Goal: Transaction & Acquisition: Purchase product/service

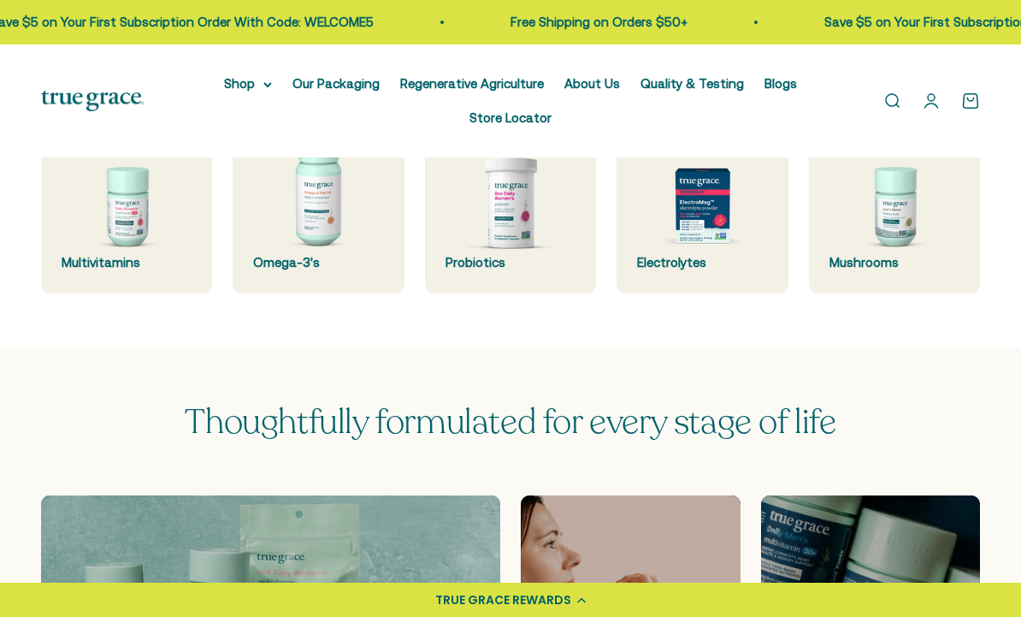
scroll to position [467, 0]
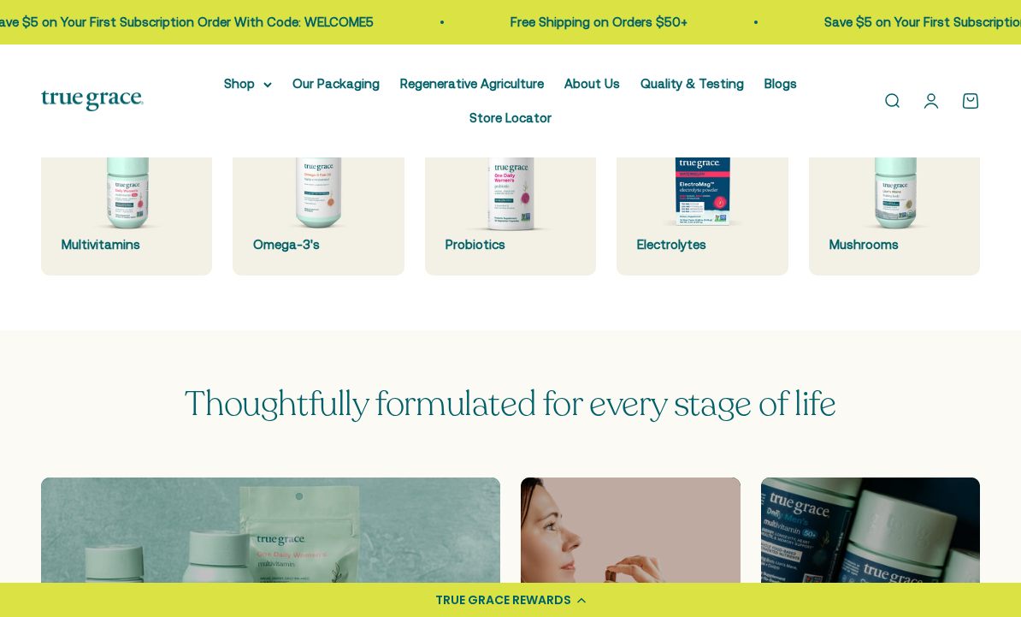
click at [903, 216] on img at bounding box center [894, 189] width 171 height 171
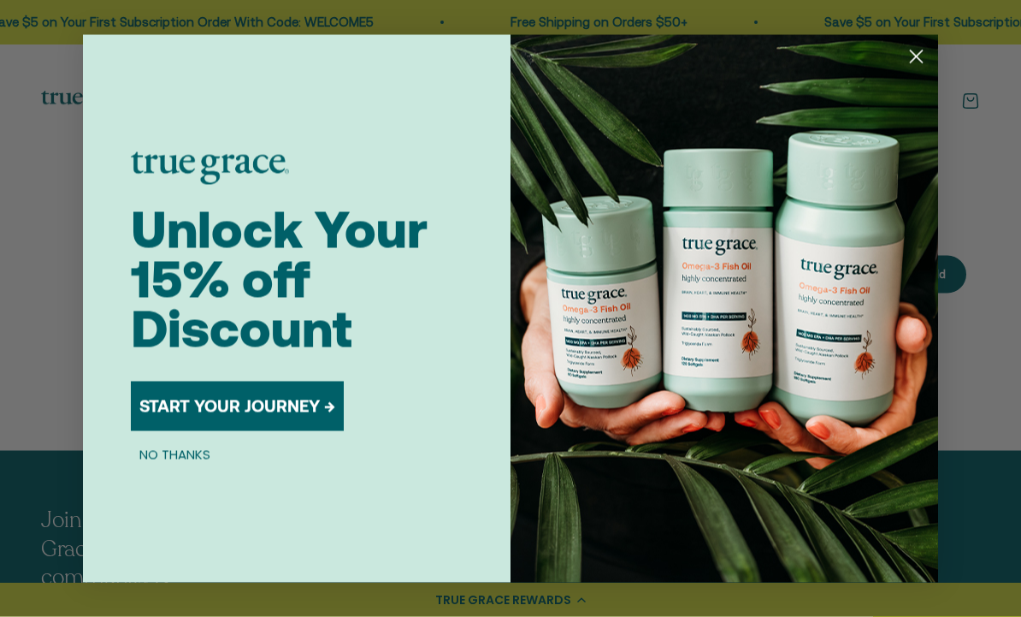
scroll to position [389, 0]
click at [269, 431] on button "START YOUR JOURNEY →" at bounding box center [237, 407] width 213 height 50
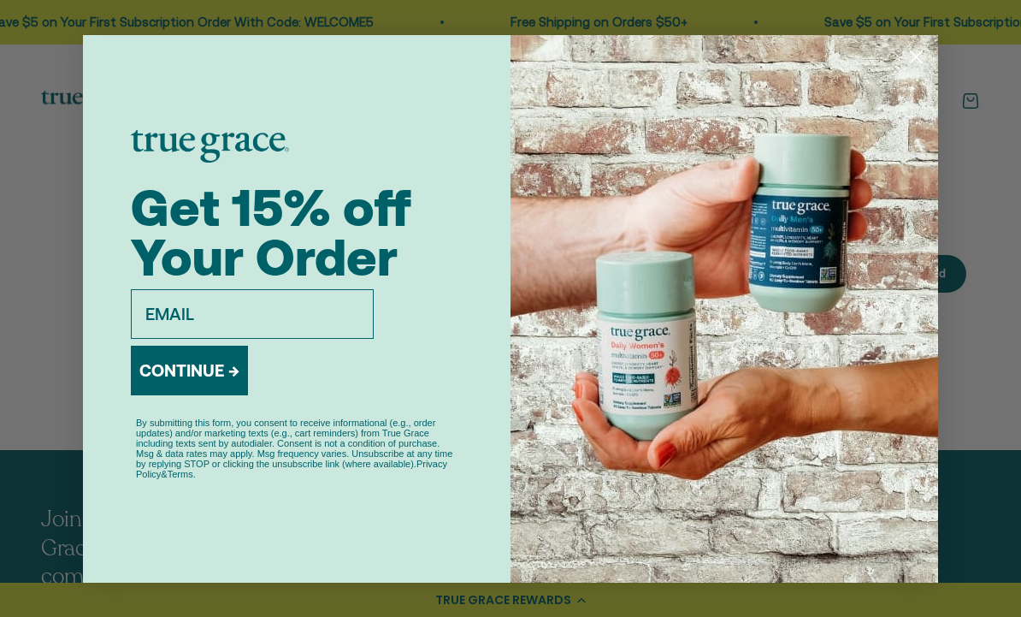
scroll to position [388, 0]
type input "cyndirh@aol.com"
click at [873, 383] on img "POPUP Form" at bounding box center [725, 309] width 428 height 548
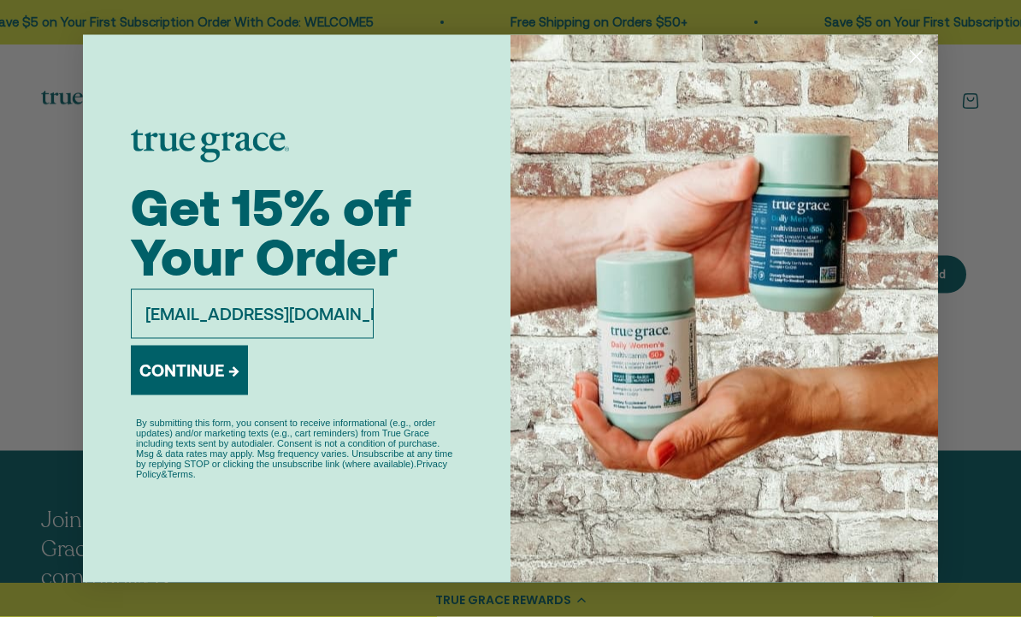
click at [221, 395] on button "CONTINUE →" at bounding box center [189, 371] width 117 height 50
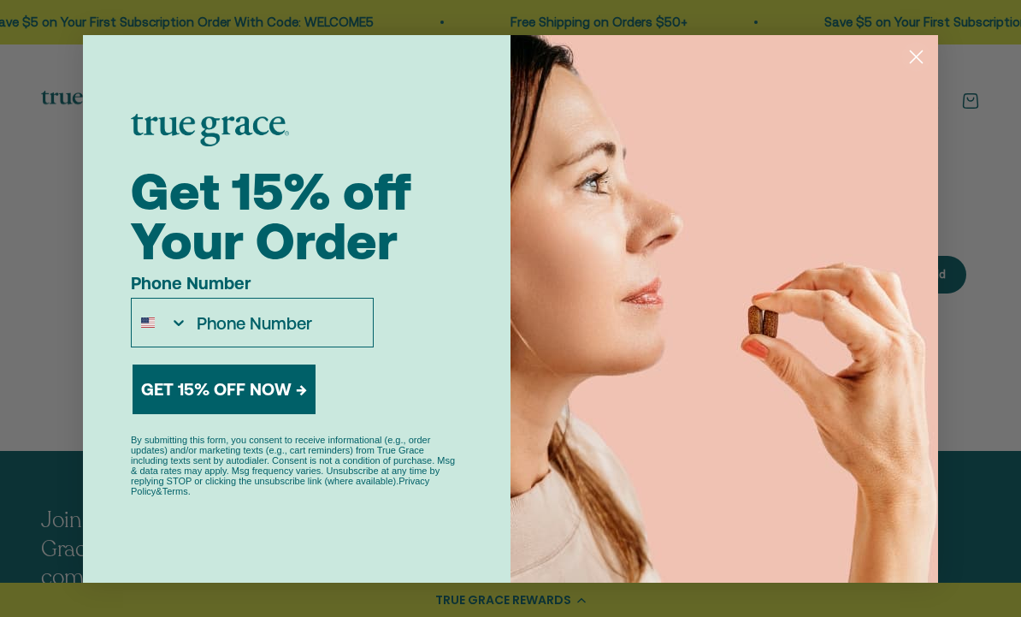
type input "215-208-1054"
click at [254, 414] on button "GET 15% OFF NOW →" at bounding box center [224, 389] width 183 height 50
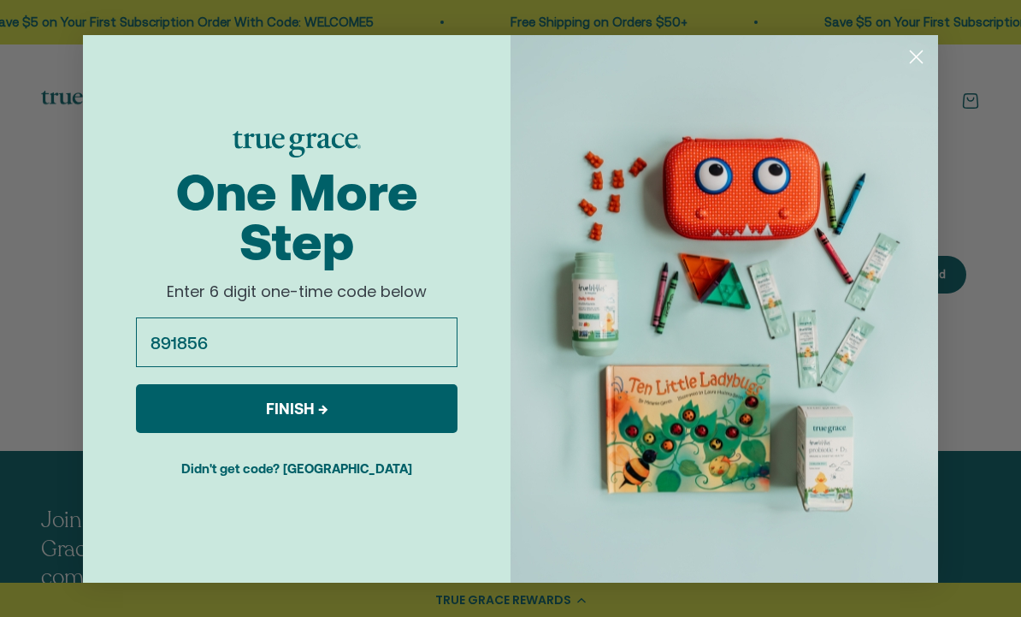
type input "891856"
click at [355, 433] on button "FINISH →" at bounding box center [297, 408] width 322 height 49
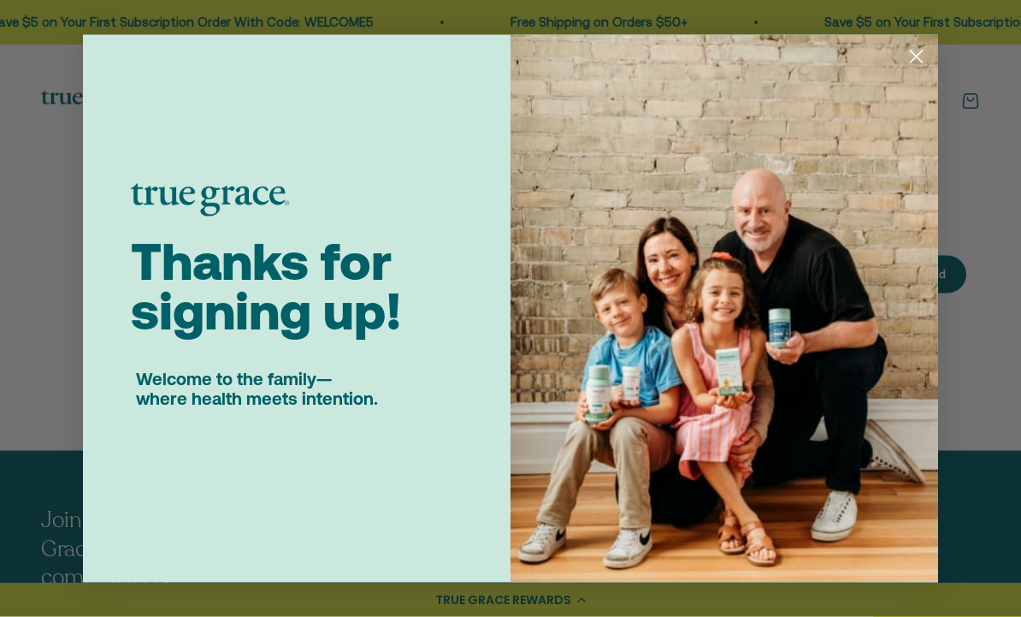
scroll to position [389, 0]
click at [915, 70] on circle "Close dialog" at bounding box center [917, 56] width 28 height 28
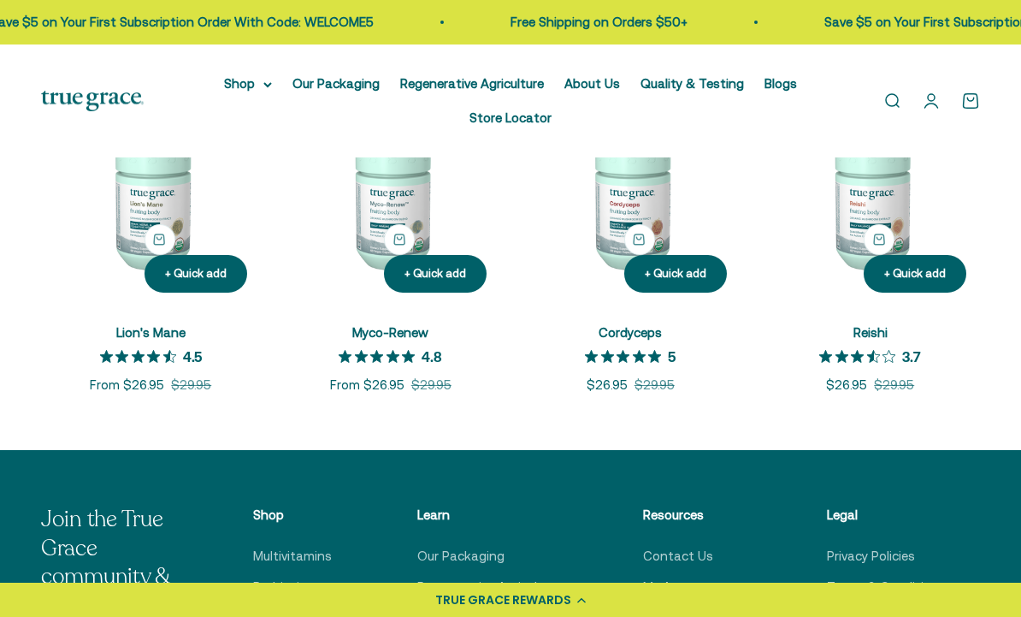
click at [396, 237] on img at bounding box center [391, 197] width 220 height 220
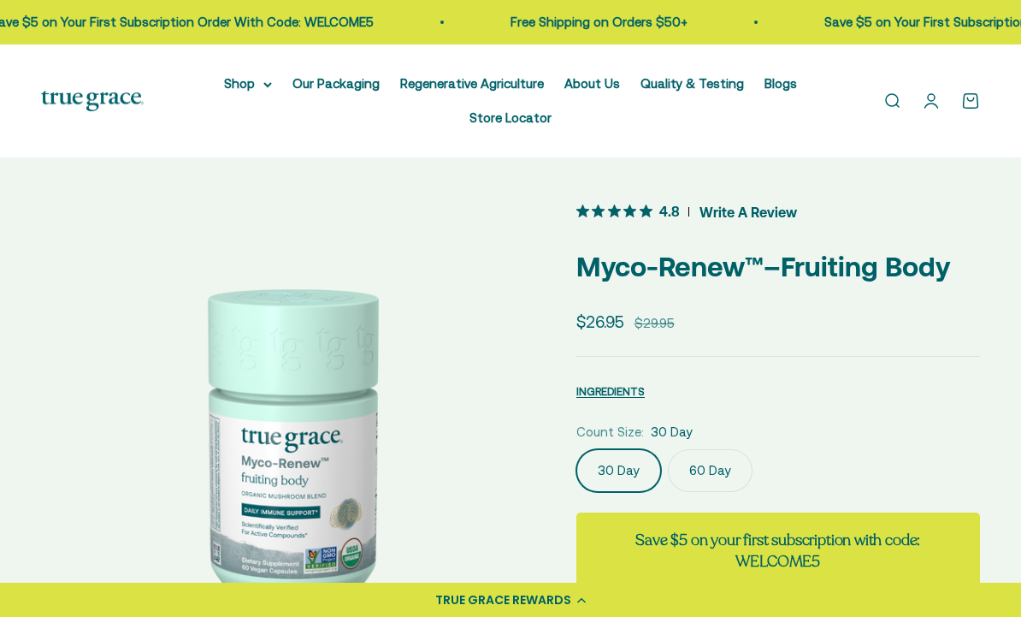
click at [721, 477] on label "60 Day" at bounding box center [710, 470] width 85 height 43
click at [577, 449] on input "60 Day" at bounding box center [576, 448] width 1 height 1
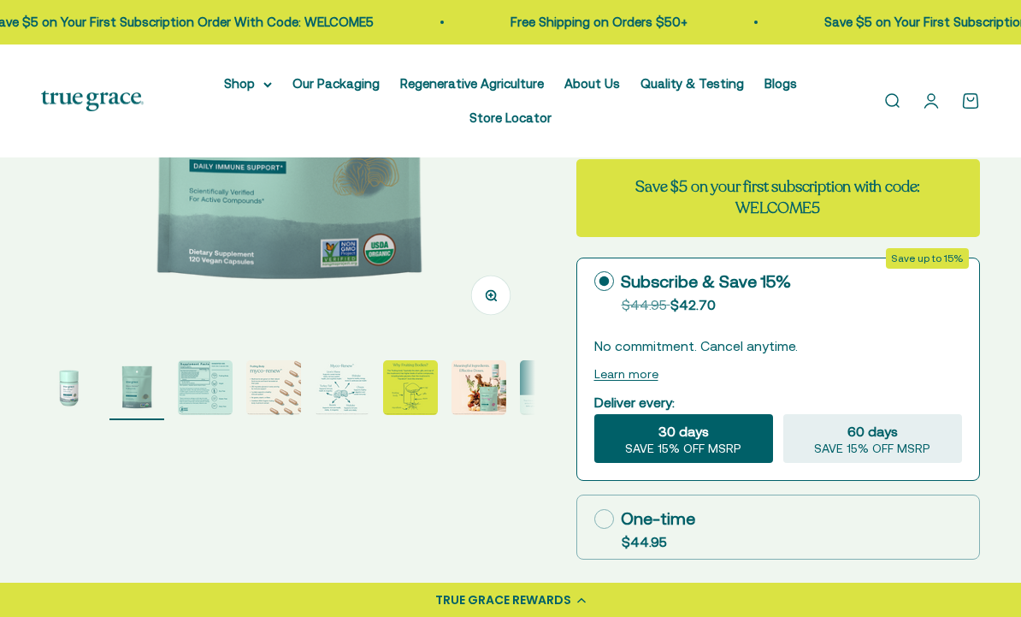
scroll to position [352, 0]
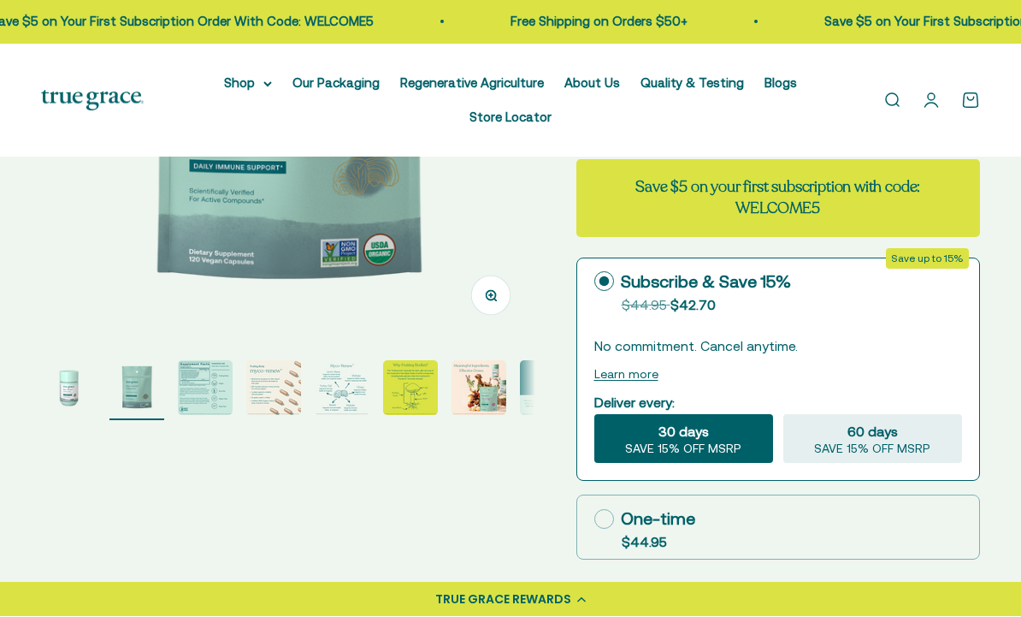
click at [605, 516] on icon at bounding box center [605, 520] width 20 height 20
click at [595, 519] on input "One-time $44.95" at bounding box center [594, 519] width 1 height 1
radio input "true"
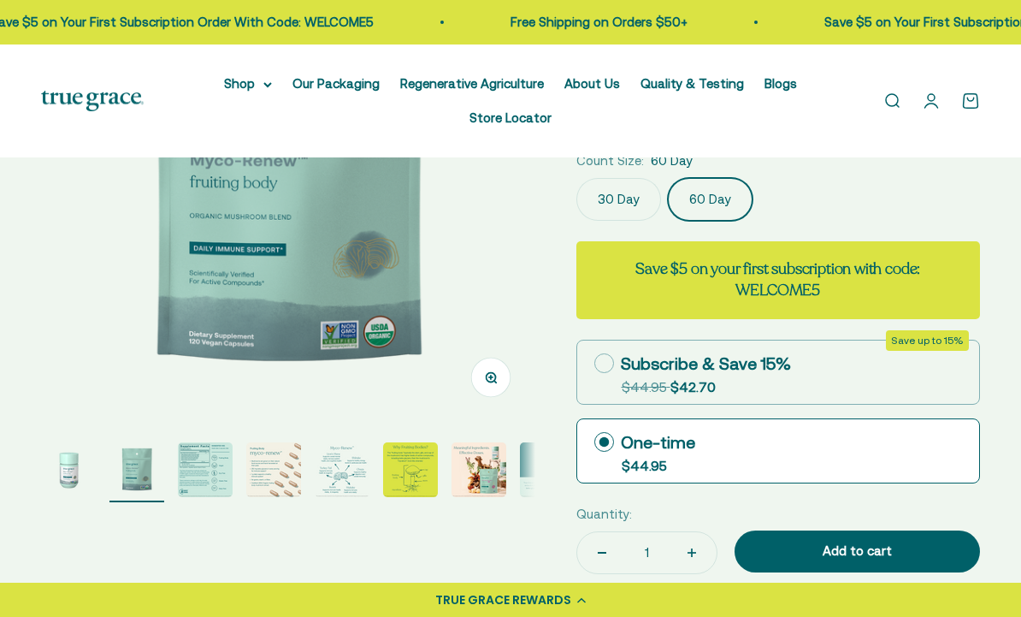
scroll to position [272, 0]
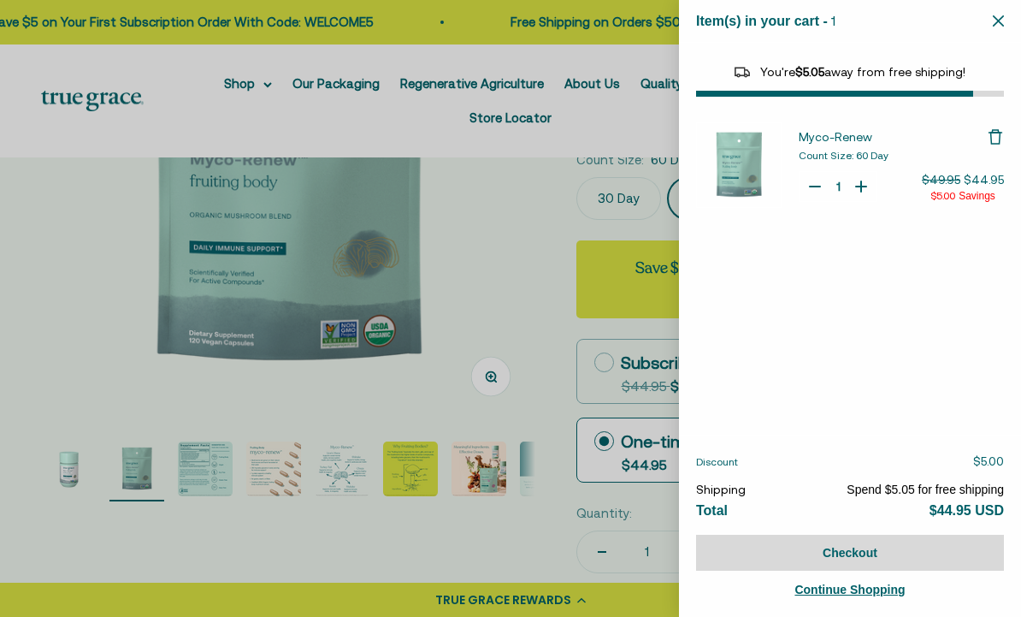
select select "42422671343830"
select select "46081071743190"
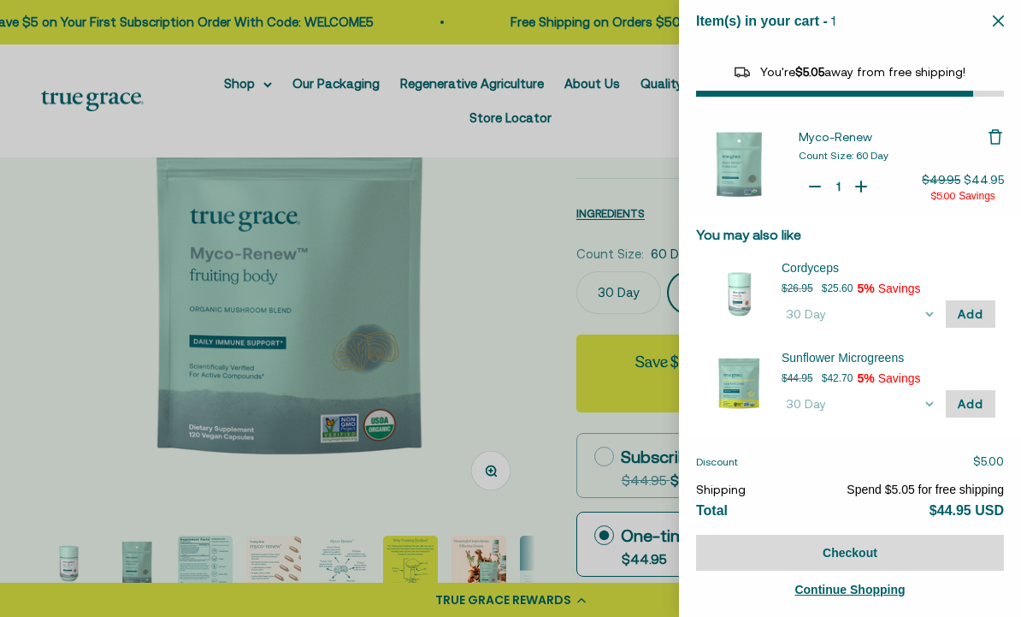
scroll to position [177, 0]
click at [743, 385] on img "Your Cart" at bounding box center [739, 383] width 68 height 68
click at [743, 383] on img "Your Cart" at bounding box center [739, 383] width 68 height 68
click at [891, 334] on div "Cordyceps $26.95 $25.60 5% Savings Count Size 30 Day Add" at bounding box center [850, 294] width 308 height 86
click at [995, 24] on icon "Close" at bounding box center [998, 20] width 11 height 11
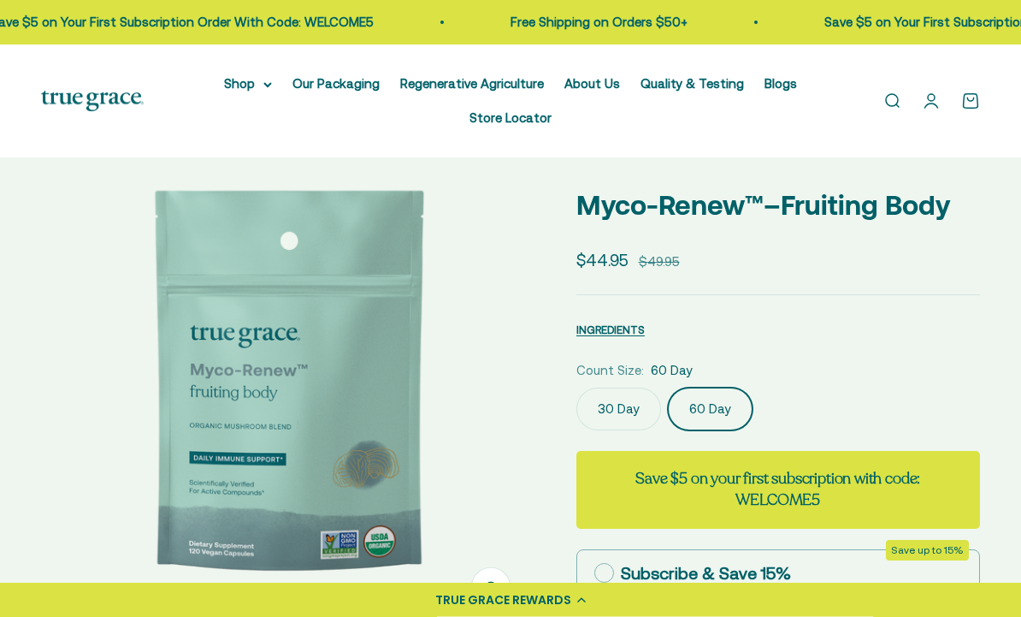
scroll to position [0, 0]
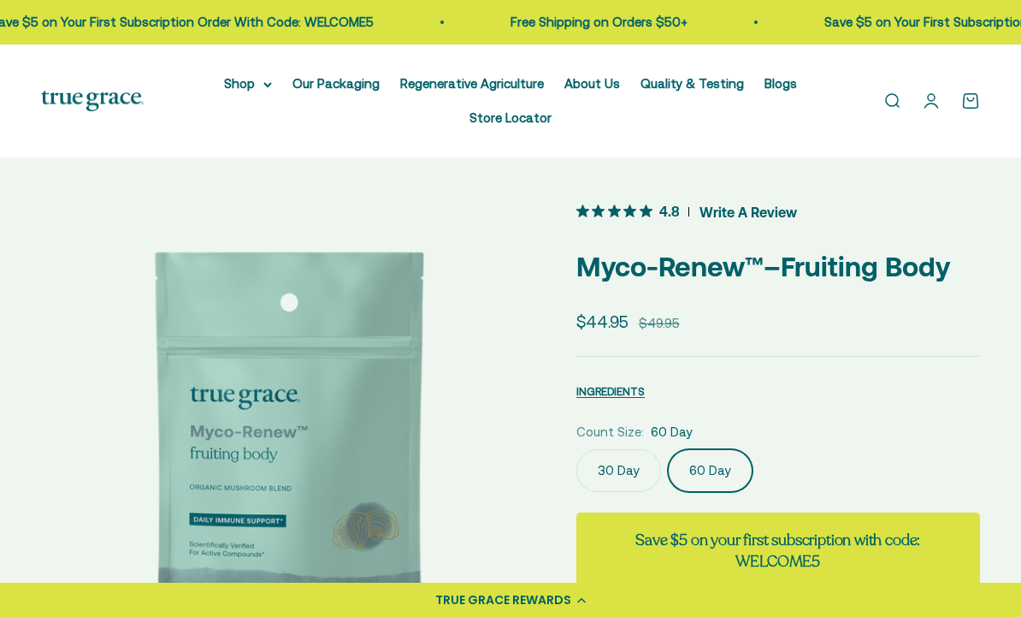
click at [245, 81] on summary "Shop" at bounding box center [248, 84] width 48 height 21
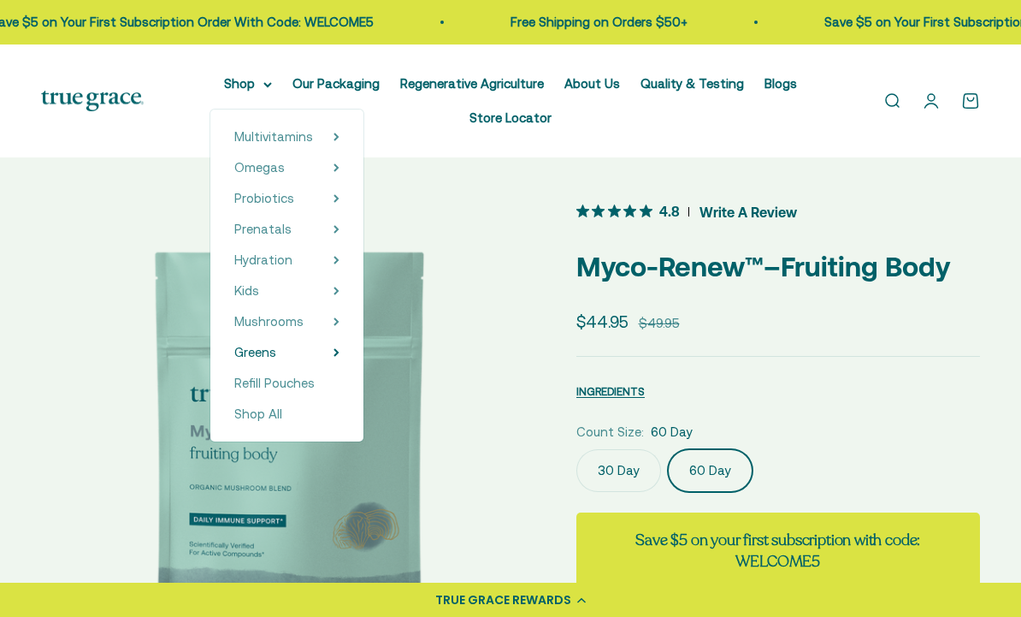
click at [263, 351] on span "Greens" at bounding box center [255, 352] width 42 height 15
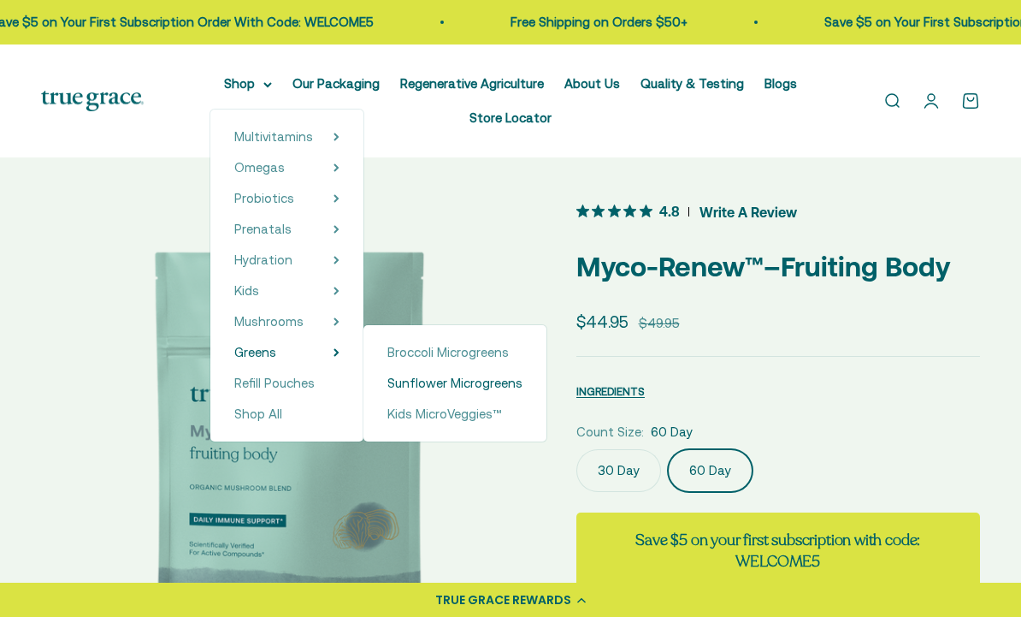
click at [446, 379] on span "Sunflower Microgreens" at bounding box center [455, 383] width 135 height 15
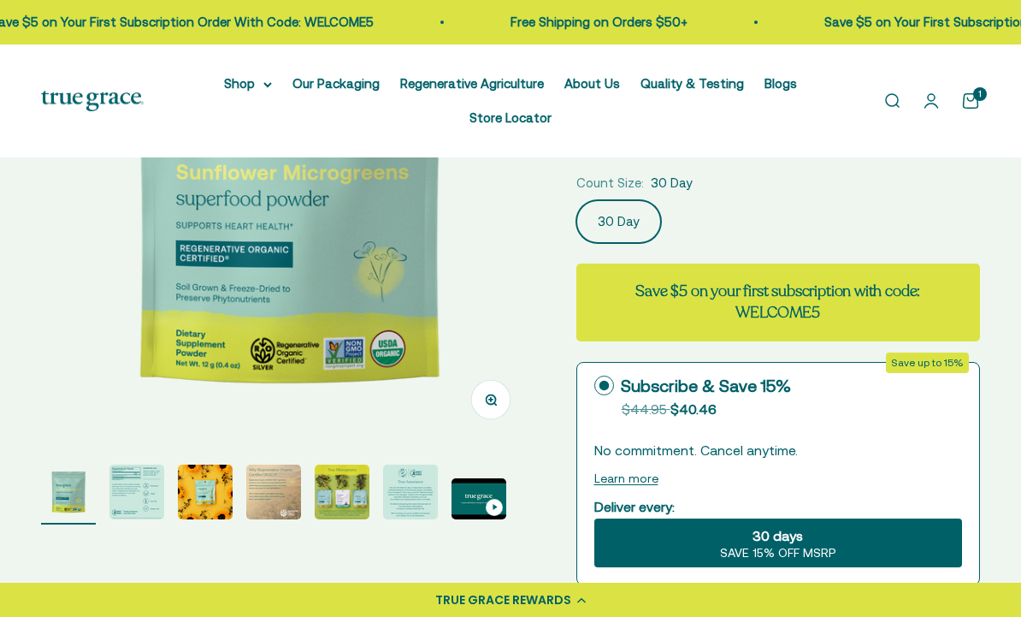
scroll to position [248, 0]
click at [133, 496] on img "Go to item 2" at bounding box center [137, 492] width 55 height 55
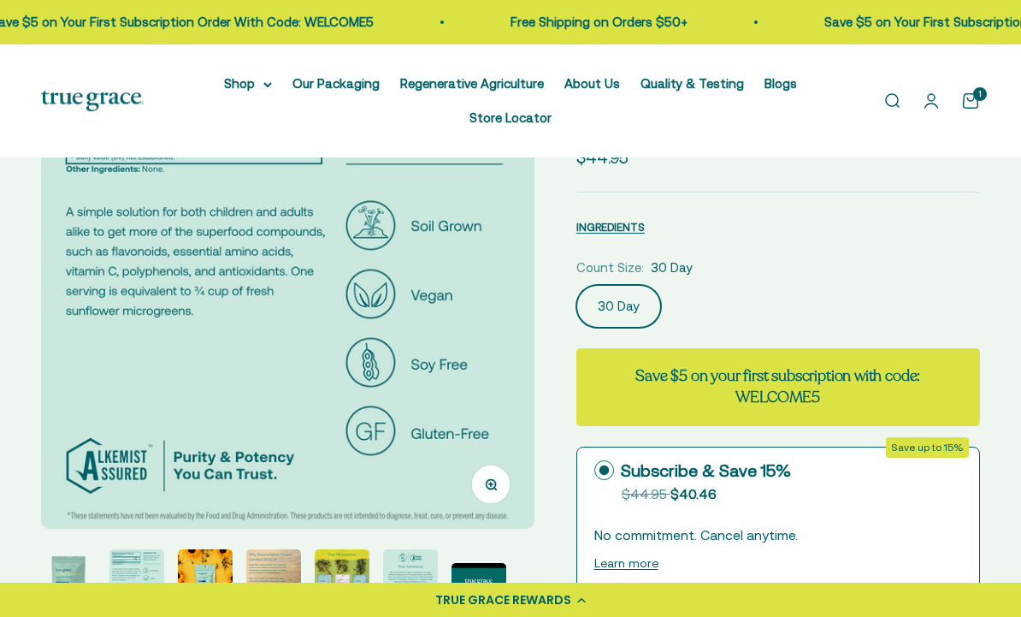
scroll to position [131, 0]
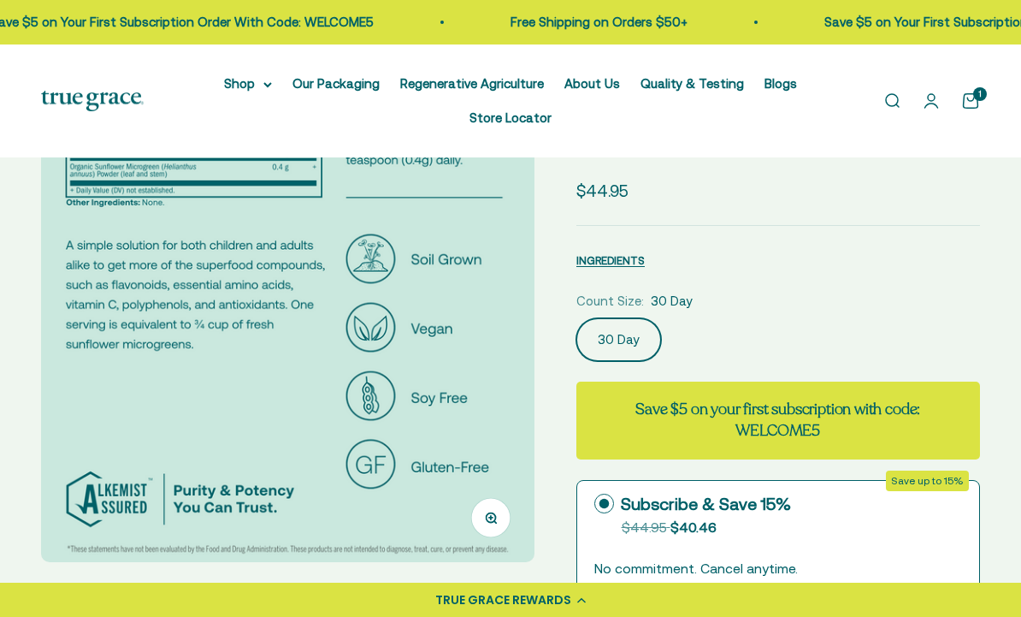
click at [215, 604] on img "Go to item 3" at bounding box center [205, 610] width 55 height 55
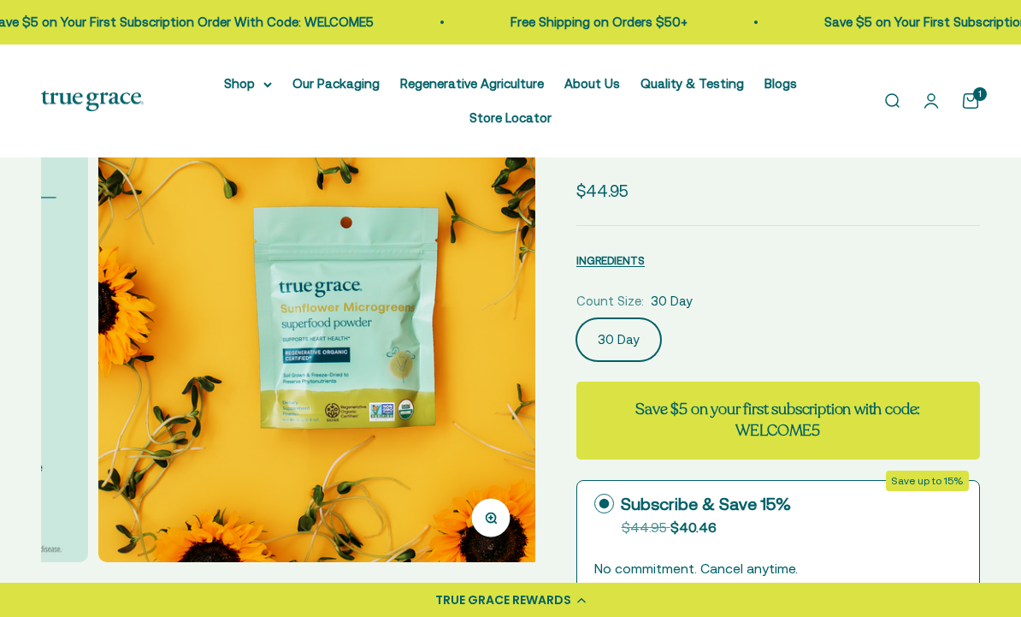
scroll to position [0, 1009]
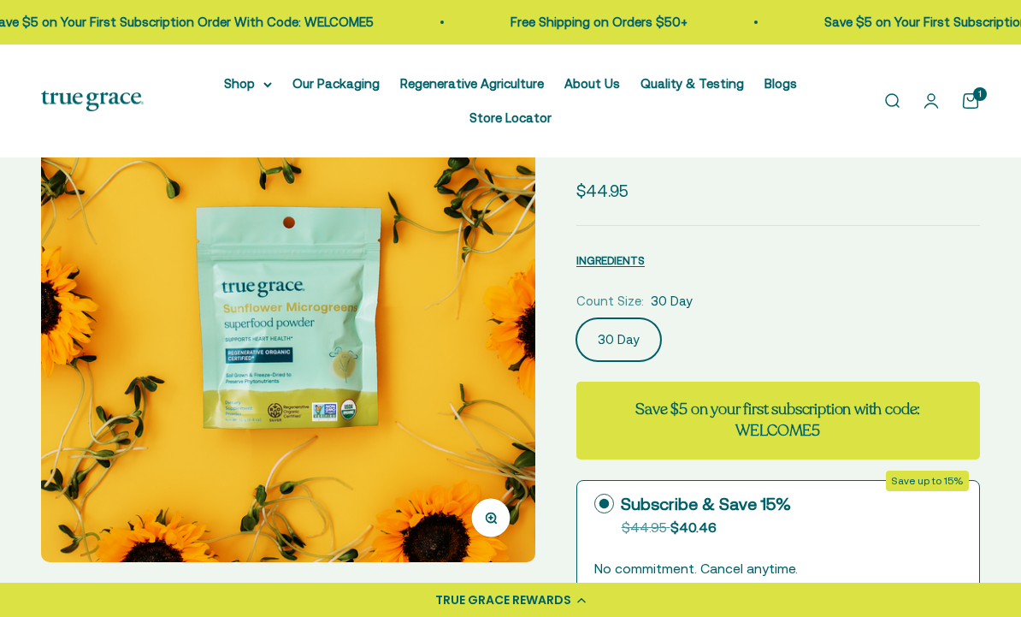
click at [281, 601] on img "Go to item 4" at bounding box center [273, 610] width 55 height 55
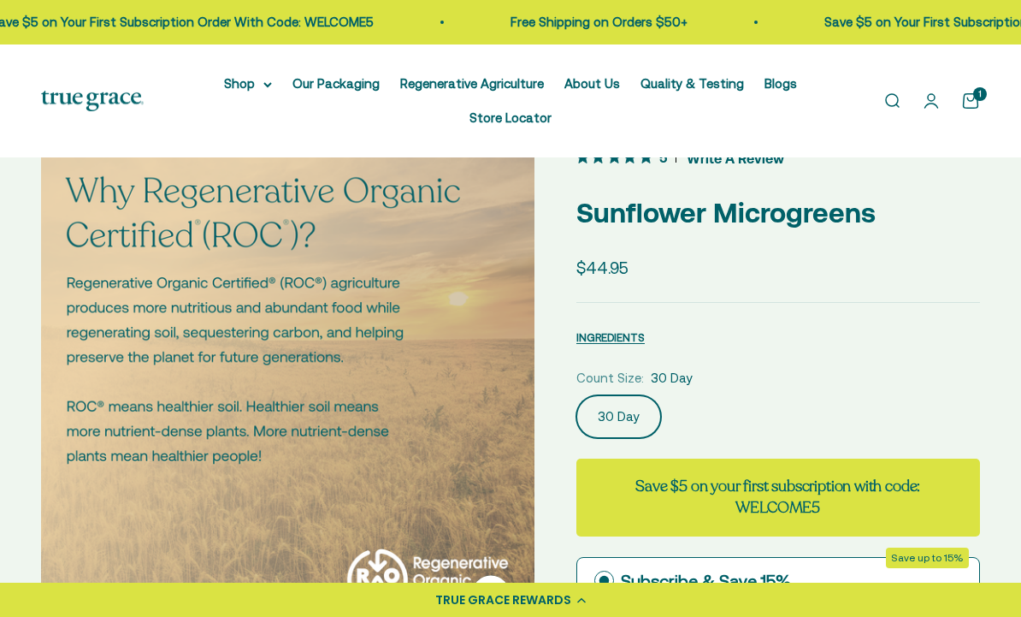
scroll to position [0, 0]
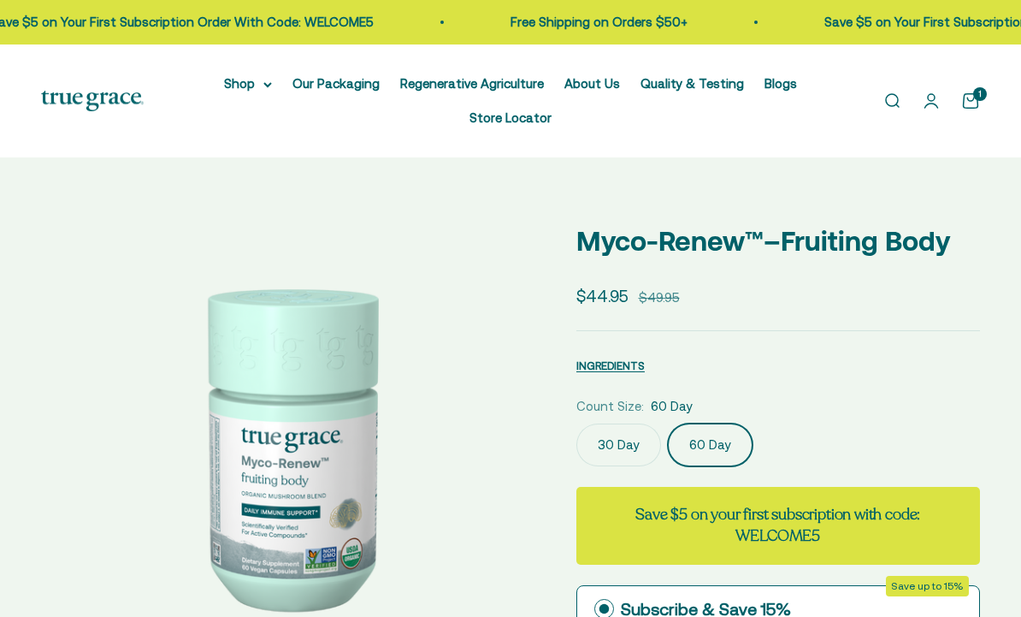
scroll to position [0, 505]
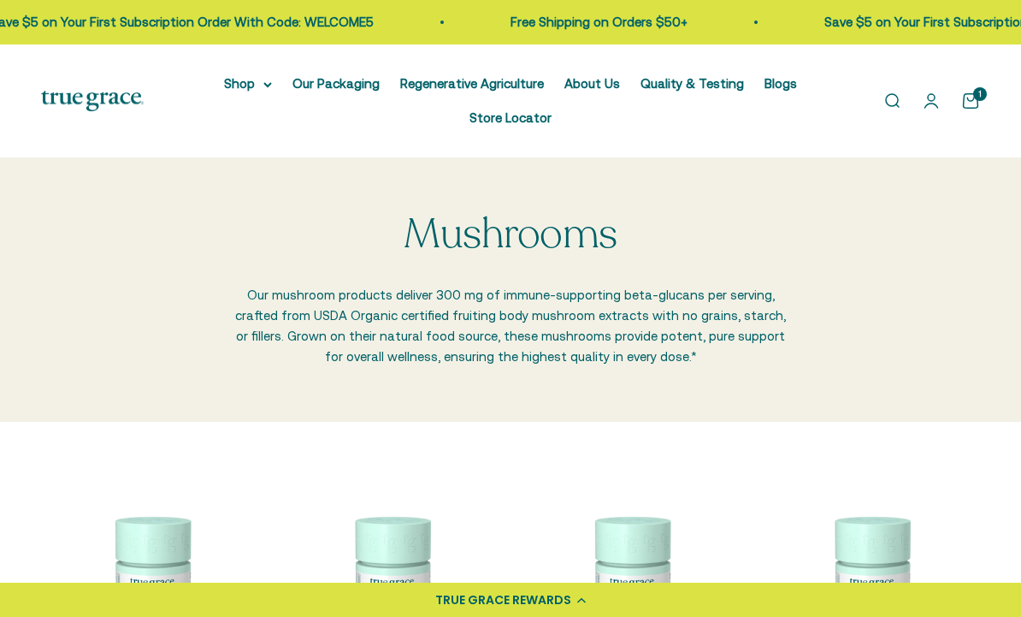
click at [249, 74] on summary "Shop" at bounding box center [248, 84] width 48 height 21
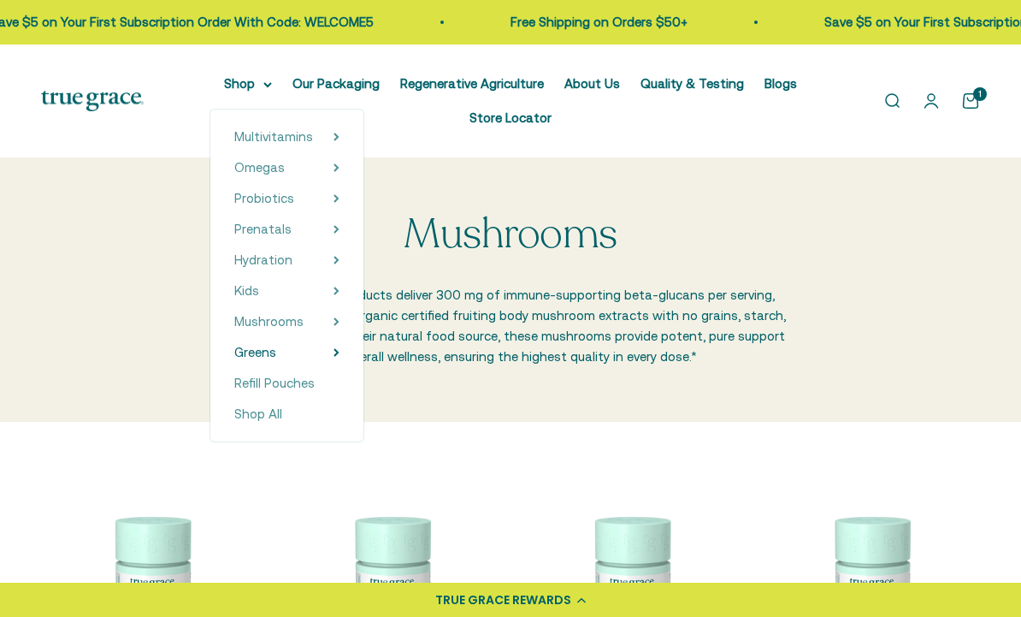
click at [254, 347] on span "Greens" at bounding box center [255, 352] width 42 height 15
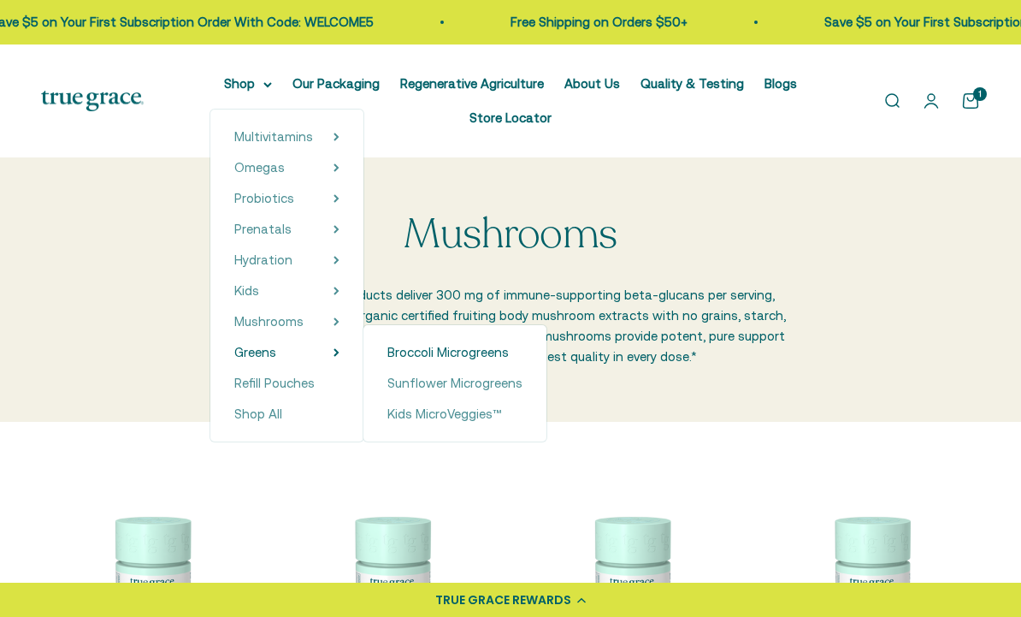
click at [488, 350] on span "Broccoli Microgreens" at bounding box center [448, 352] width 121 height 15
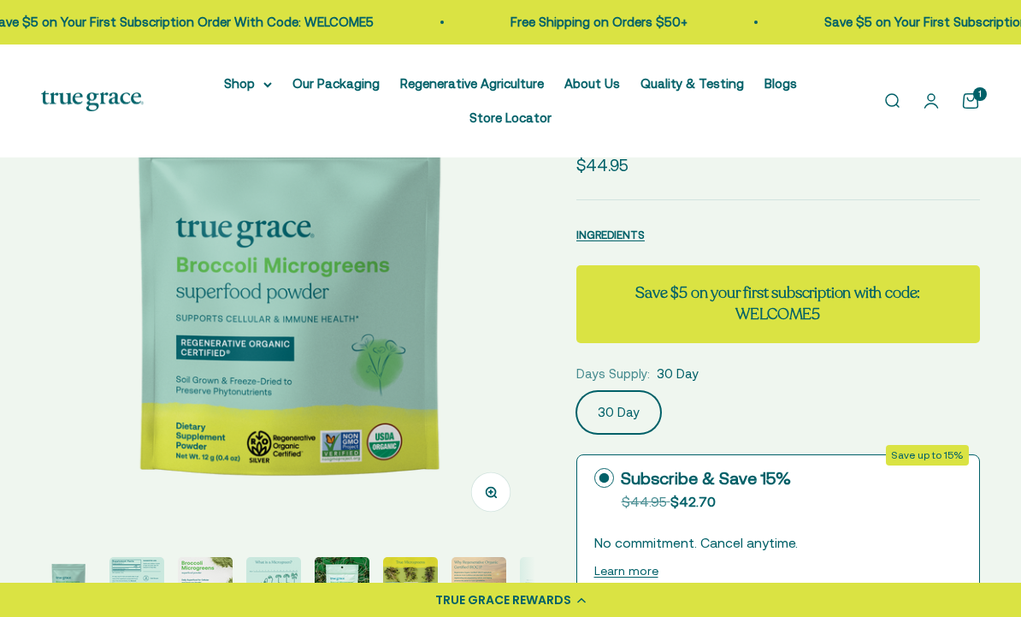
scroll to position [157, 0]
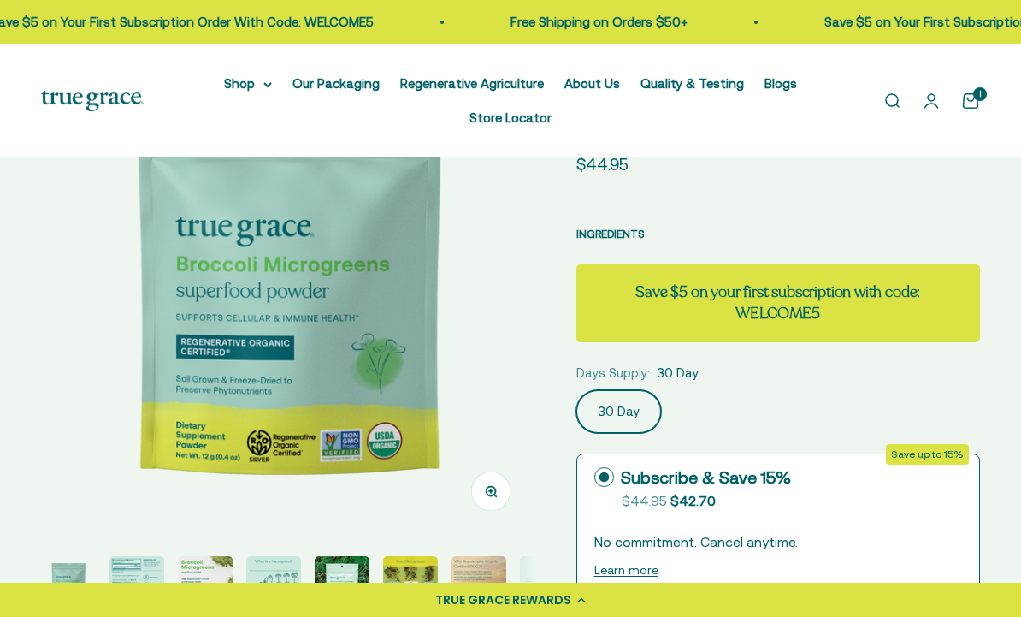
click at [142, 590] on img "Go to item 2" at bounding box center [137, 583] width 55 height 55
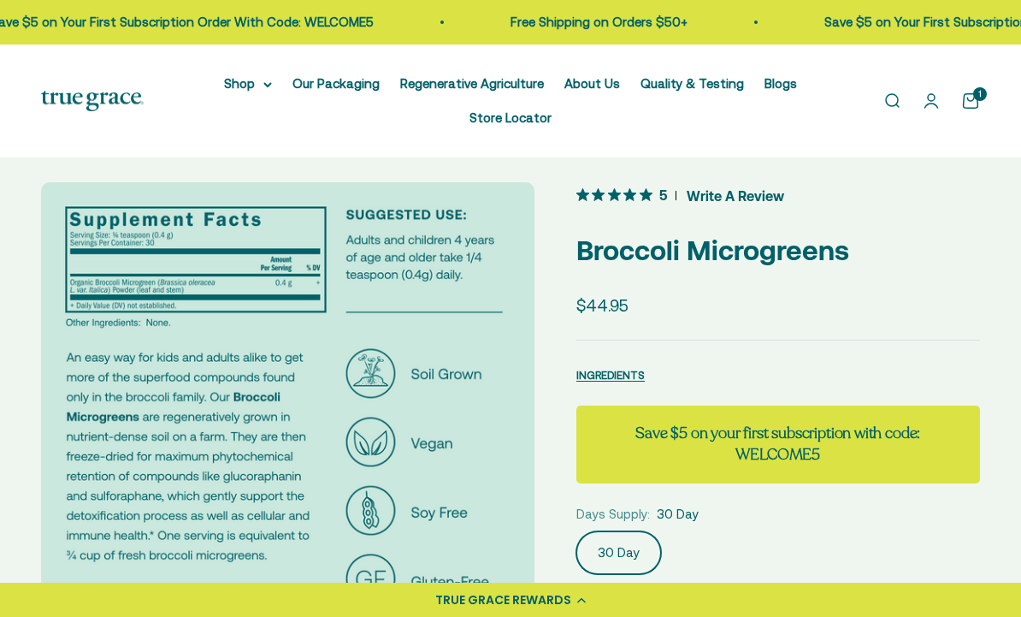
scroll to position [0, 0]
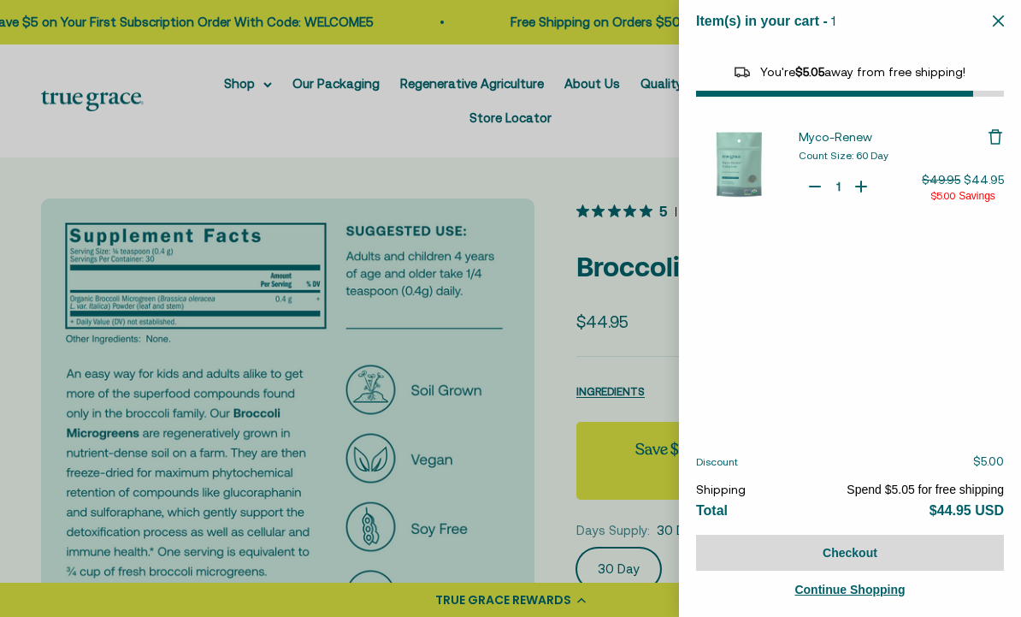
select select "42422671343830"
select select "46081071743190"
